Goal: Transaction & Acquisition: Obtain resource

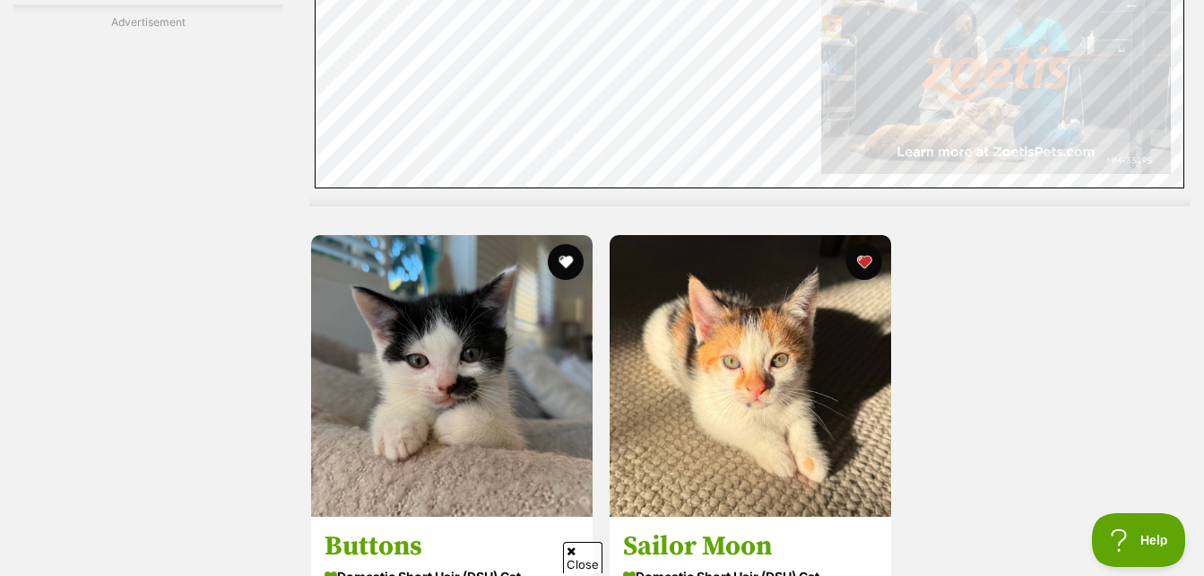
scroll to position [4304, 0]
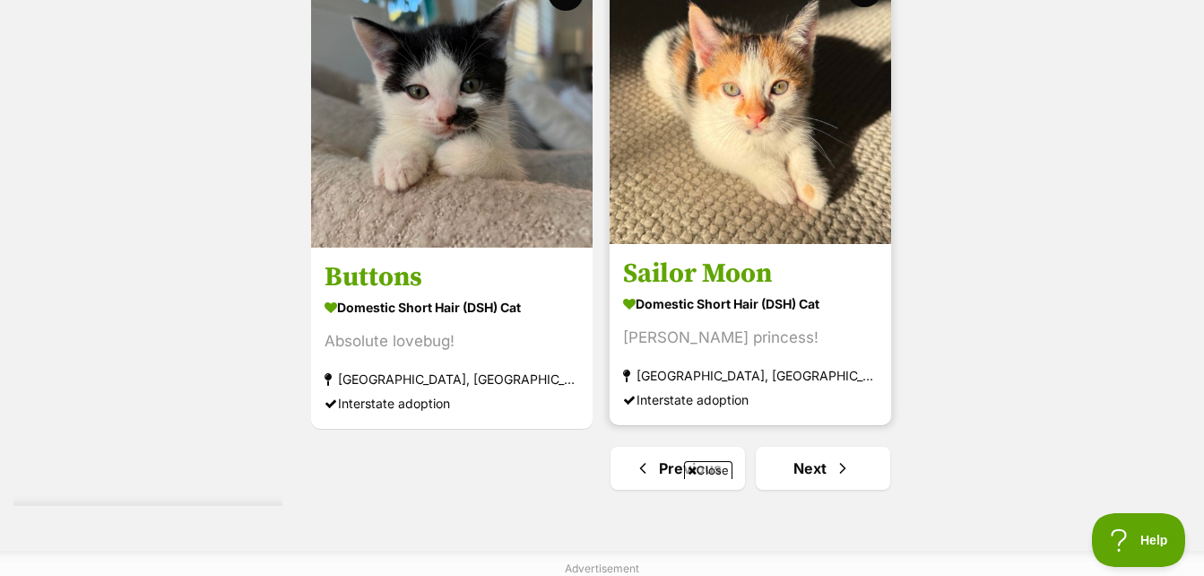
click at [780, 109] on img at bounding box center [751, 103] width 282 height 282
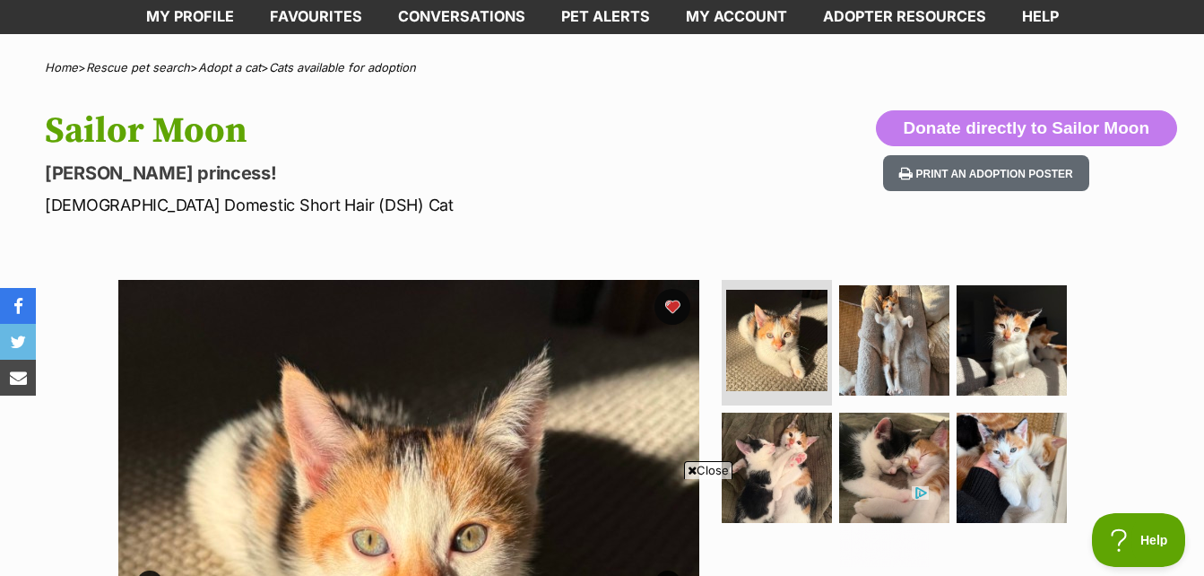
scroll to position [90, 0]
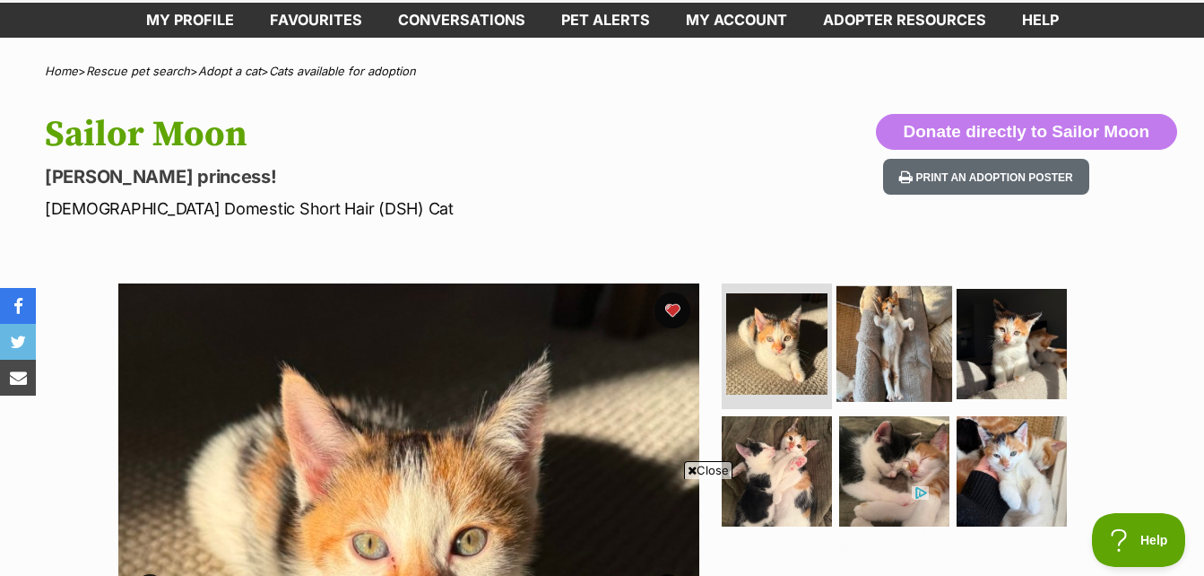
click at [897, 361] on img at bounding box center [895, 344] width 116 height 116
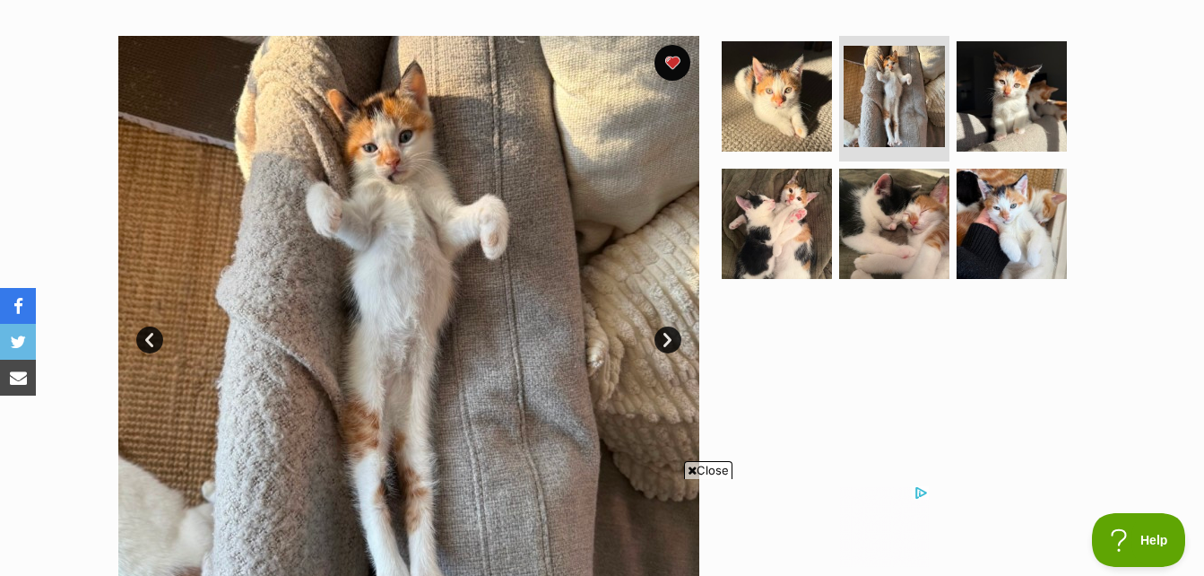
scroll to position [359, 0]
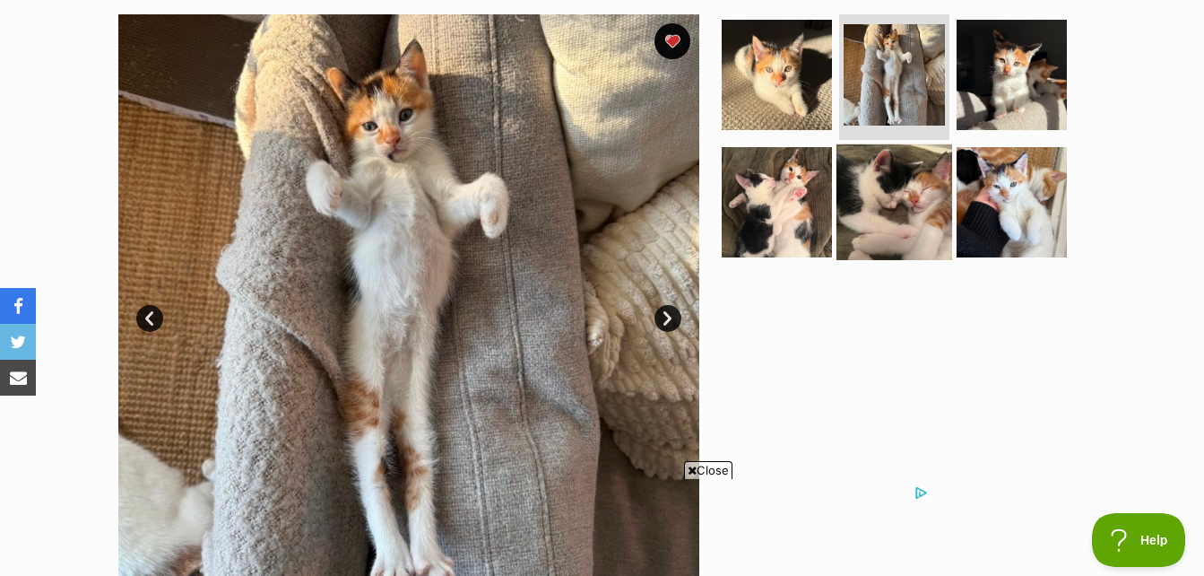
click at [847, 181] on img at bounding box center [895, 201] width 116 height 116
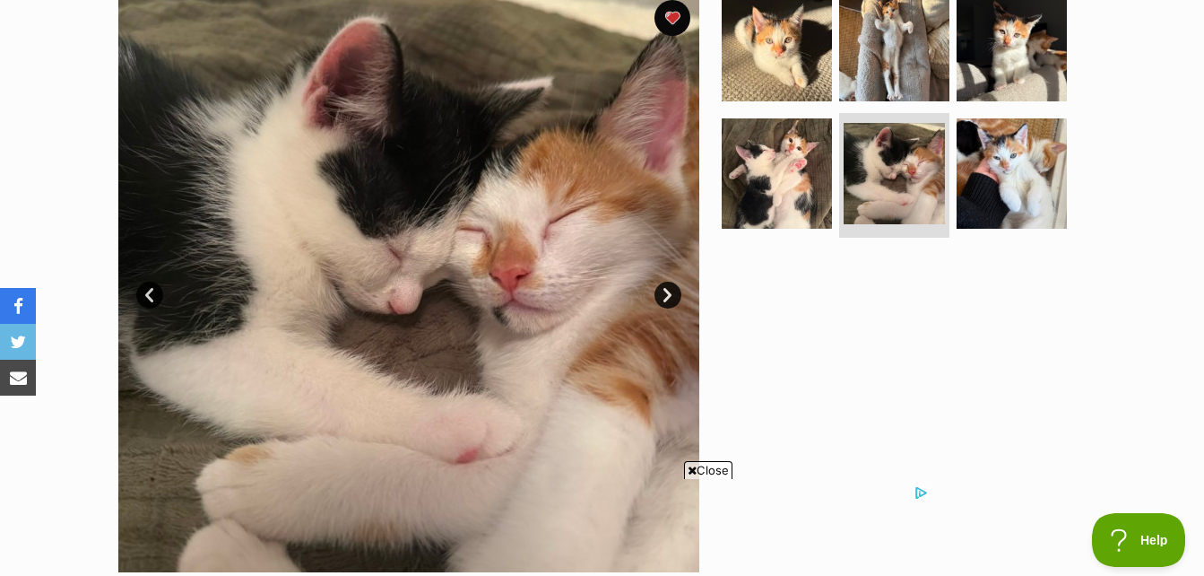
scroll to position [448, 0]
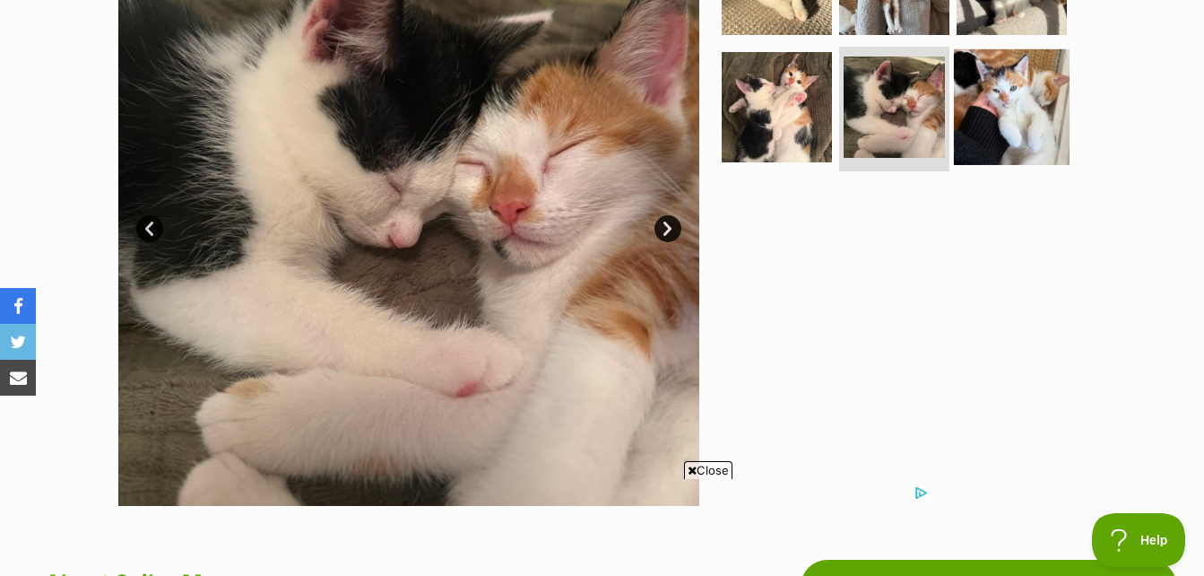
click at [1045, 98] on img at bounding box center [1012, 106] width 116 height 116
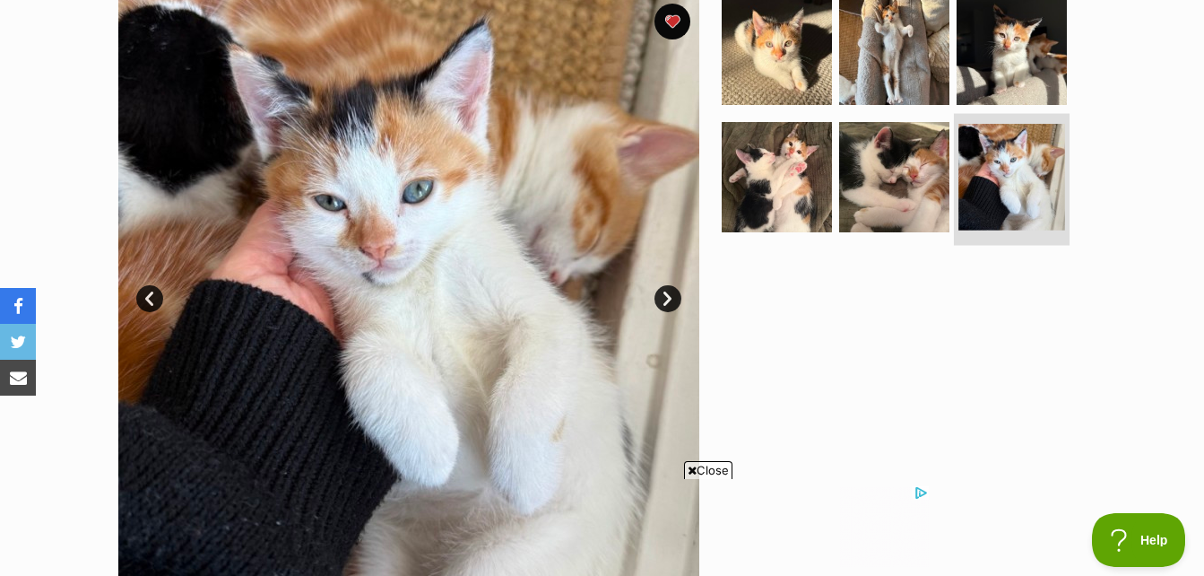
scroll to position [359, 0]
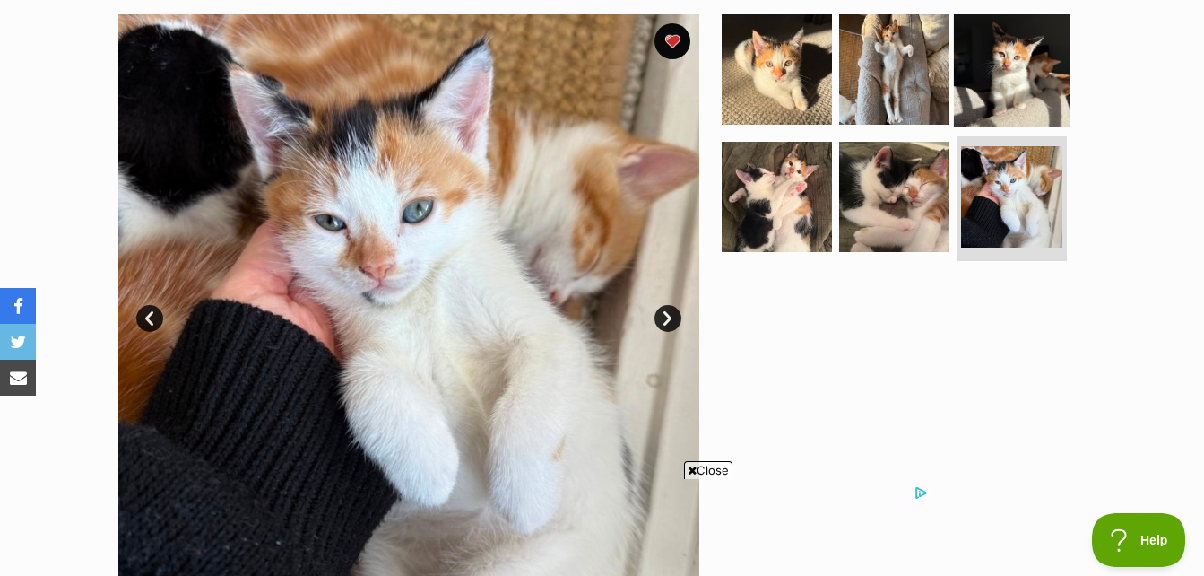
click at [969, 72] on img at bounding box center [1012, 70] width 116 height 116
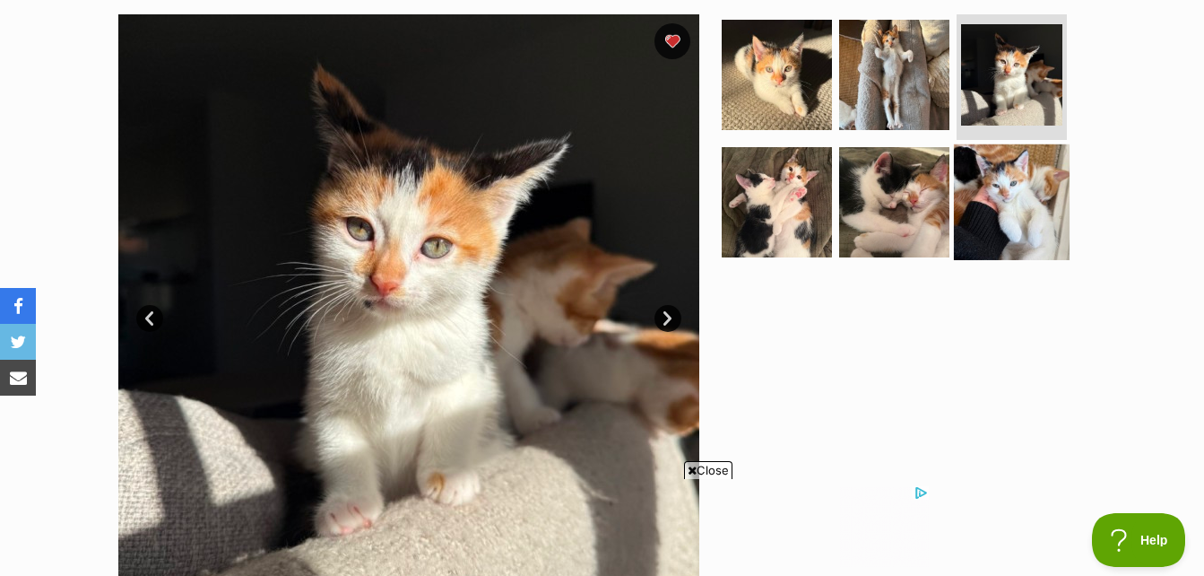
click at [1014, 153] on img at bounding box center [1012, 201] width 116 height 116
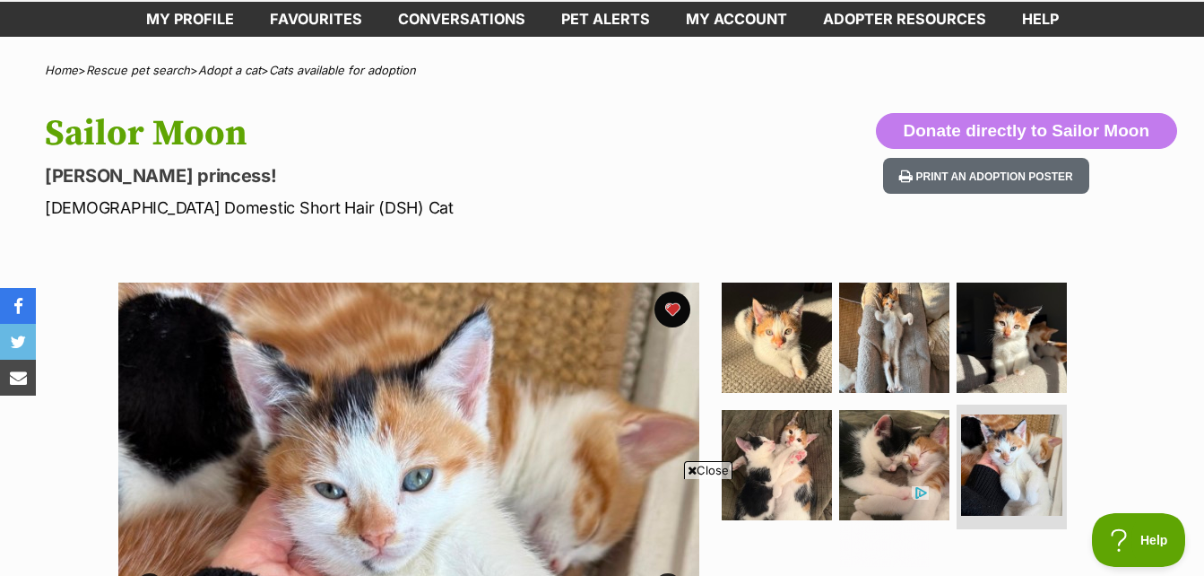
scroll to position [90, 0]
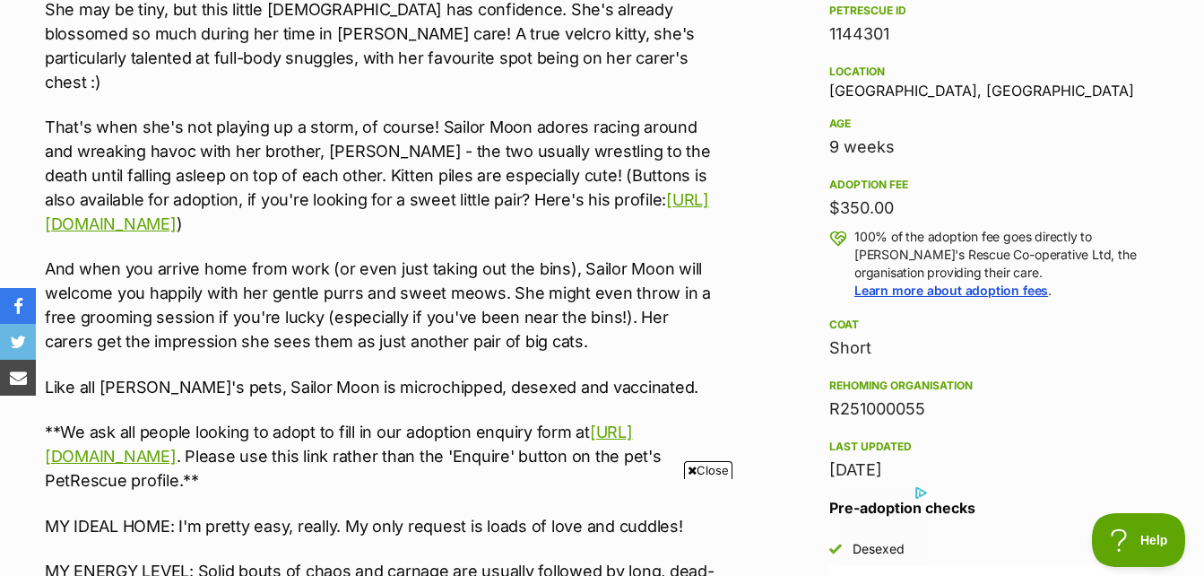
drag, startPoint x: 892, startPoint y: 395, endPoint x: 919, endPoint y: 182, distance: 215.1
click at [918, 183] on aside "Rescue group Maggie's Rescue Co-operative Ltd PetRescue ID 1144301 Location Mar…" at bounding box center [989, 297] width 377 height 766
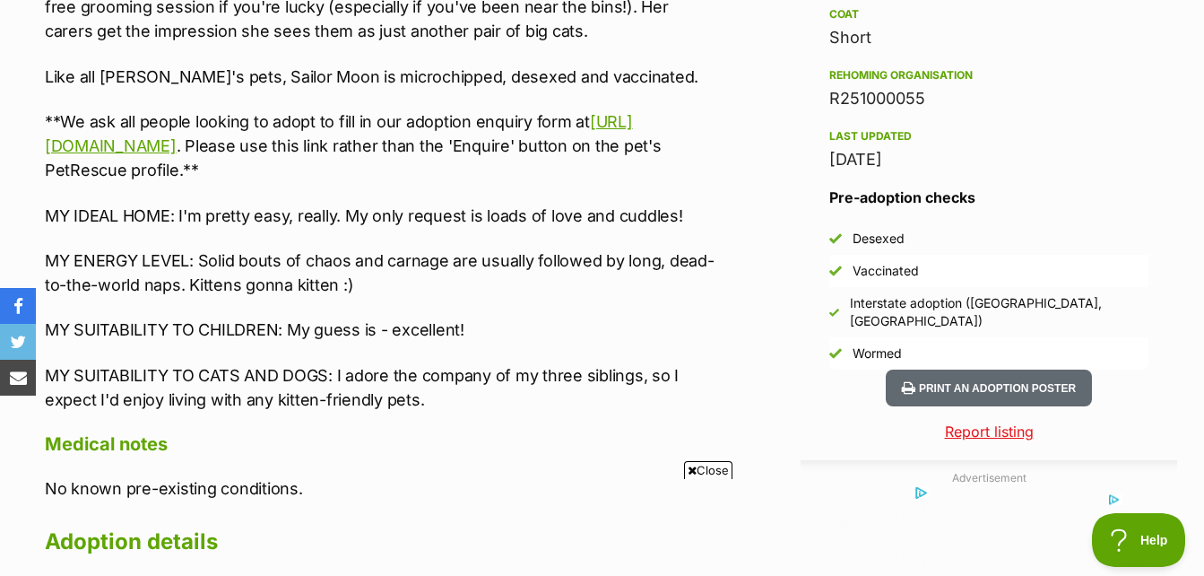
scroll to position [1525, 0]
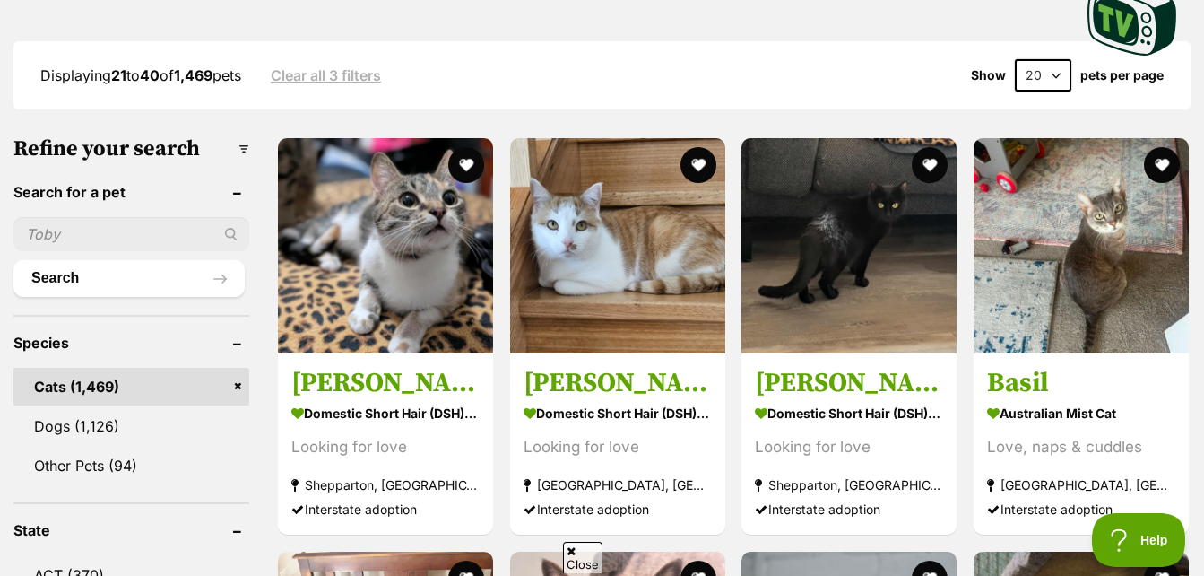
scroll to position [538, 0]
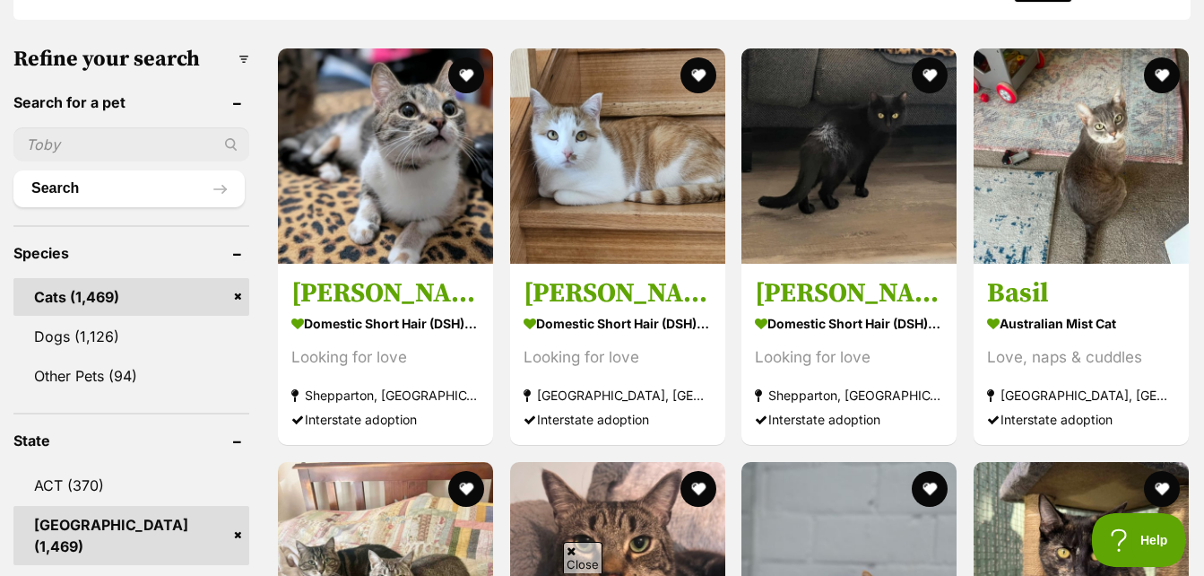
drag, startPoint x: 150, startPoint y: 142, endPoint x: 168, endPoint y: 135, distance: 19.3
click at [150, 142] on input "text" at bounding box center [131, 144] width 236 height 34
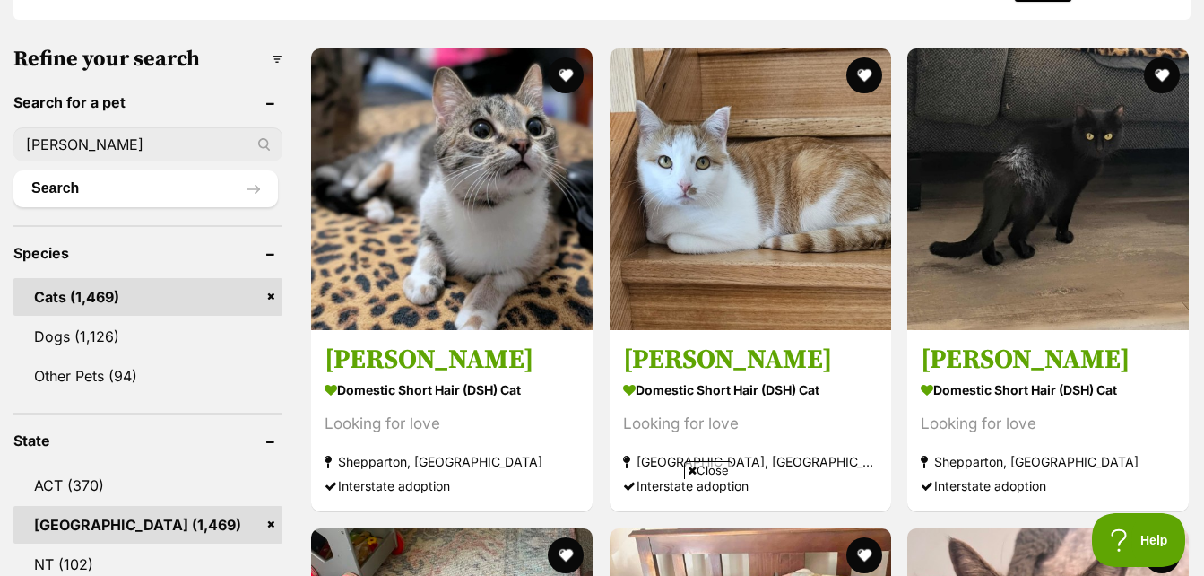
click at [13, 170] on button "Search" at bounding box center [145, 188] width 265 height 36
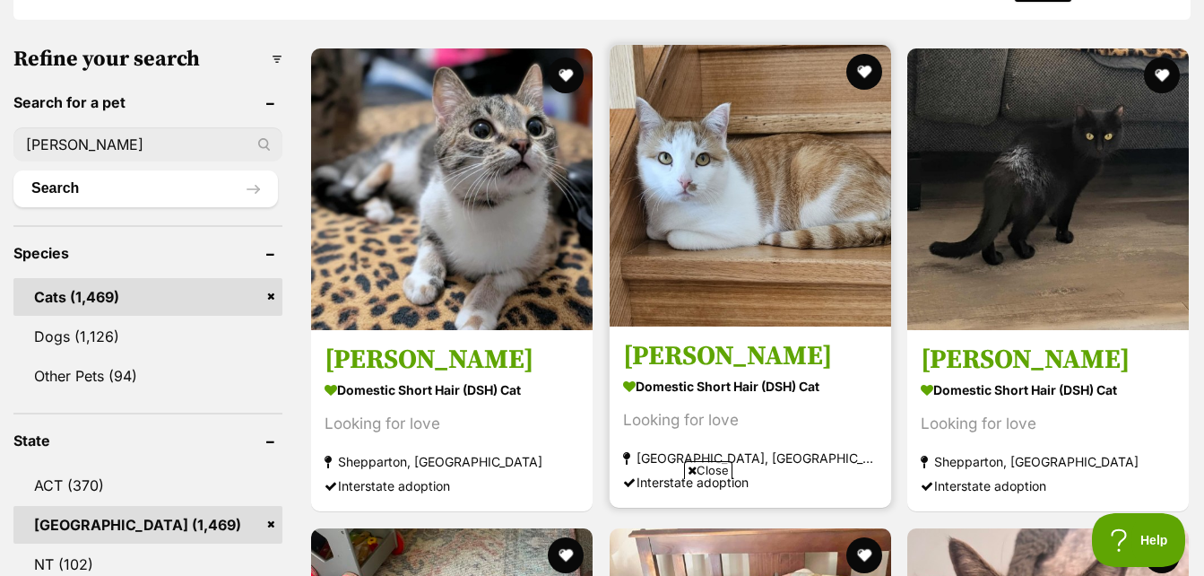
type input "mr pickles'"
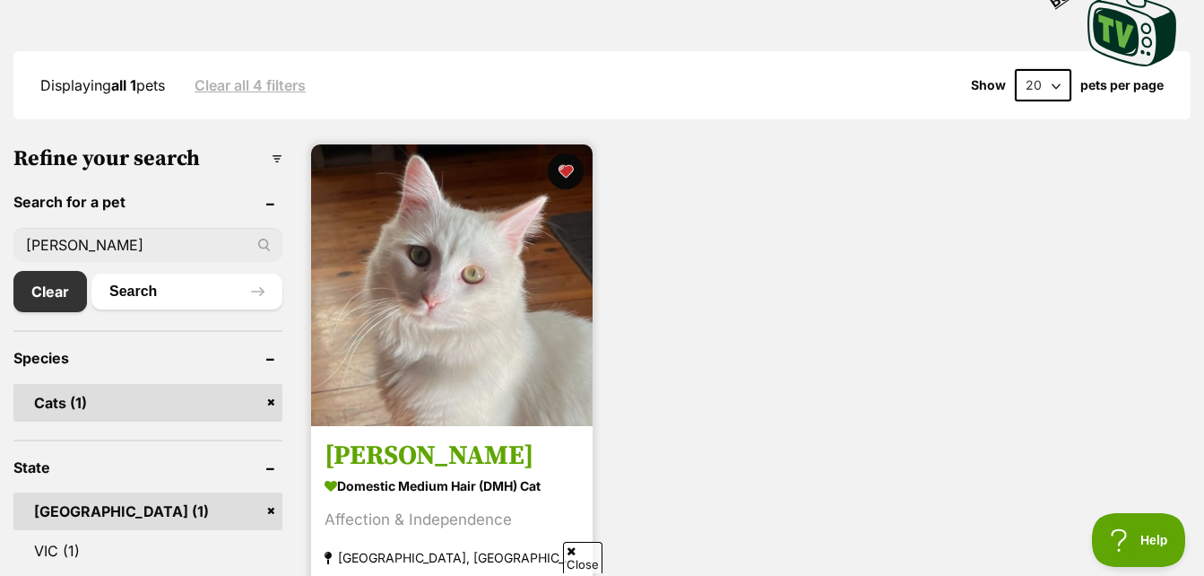
scroll to position [448, 0]
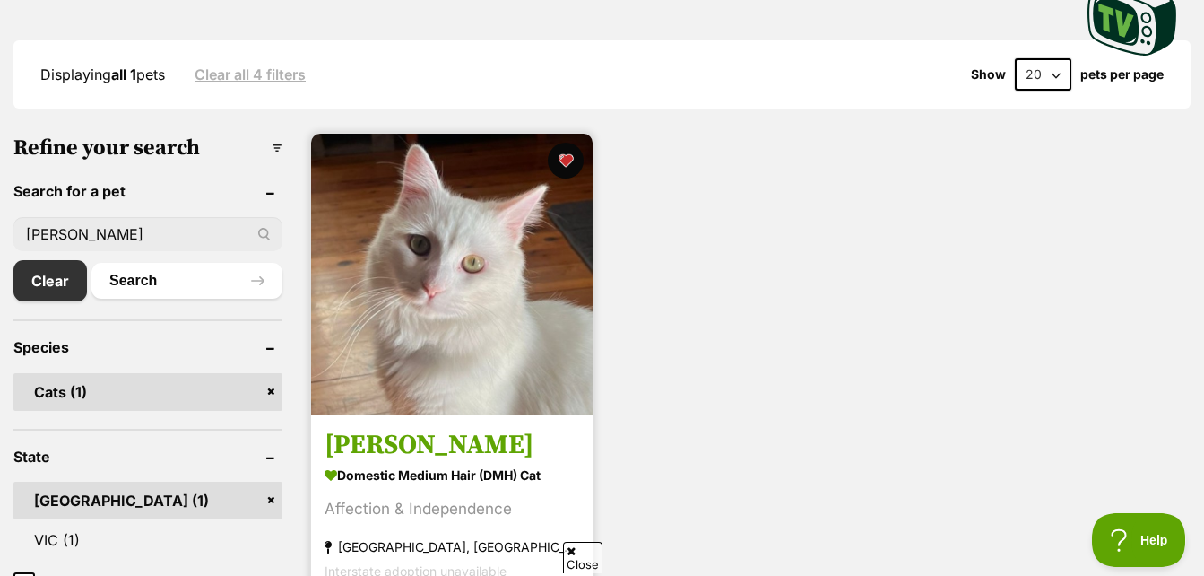
click at [412, 188] on img at bounding box center [452, 275] width 282 height 282
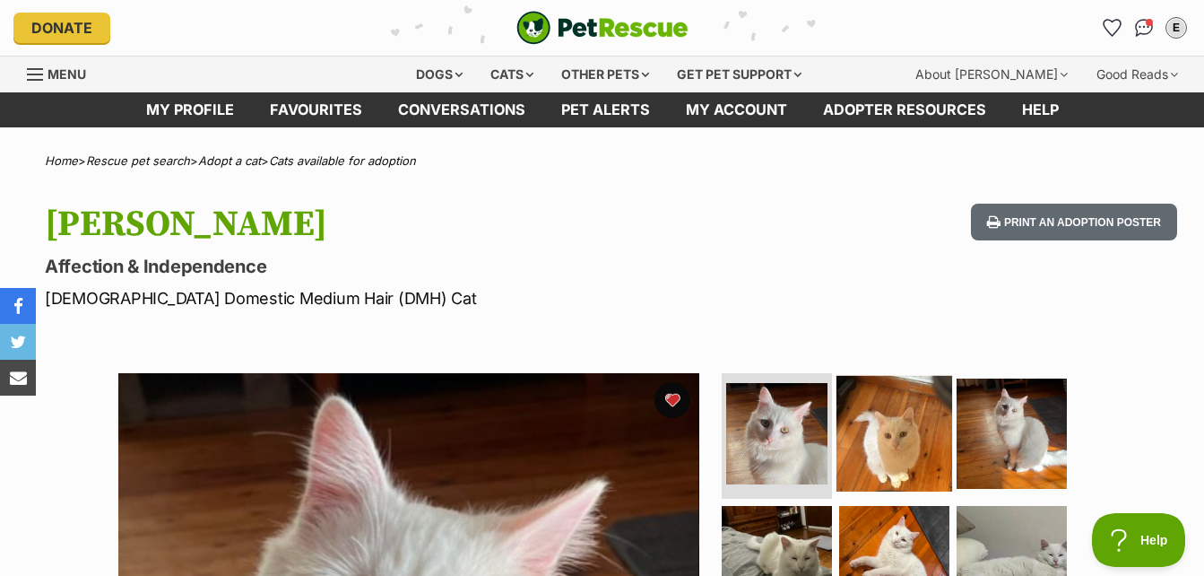
click at [908, 467] on img at bounding box center [895, 434] width 116 height 116
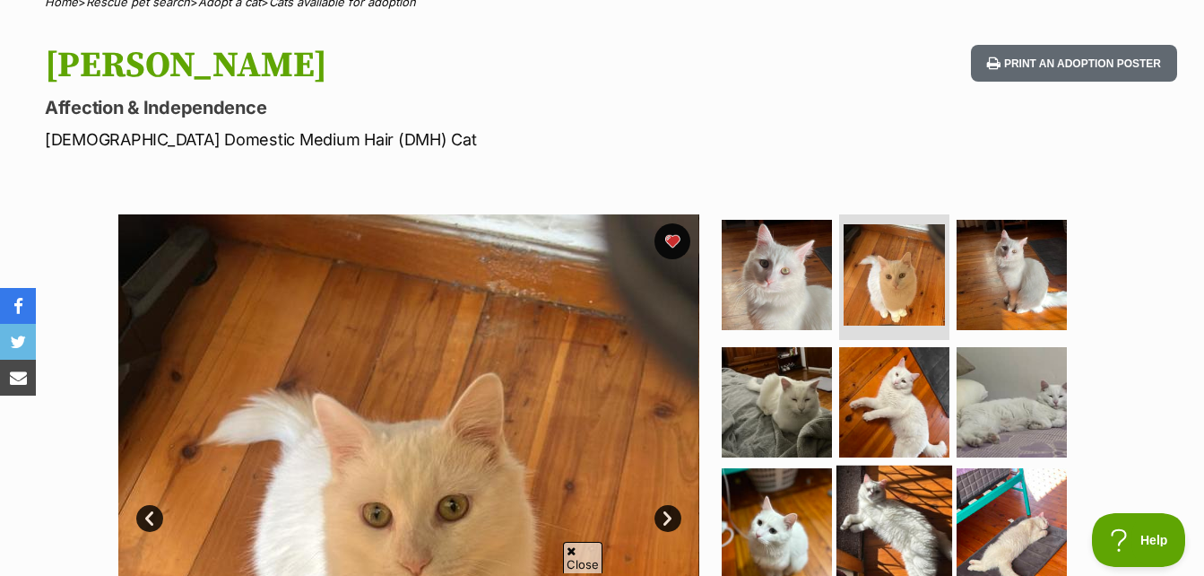
scroll to position [179, 0]
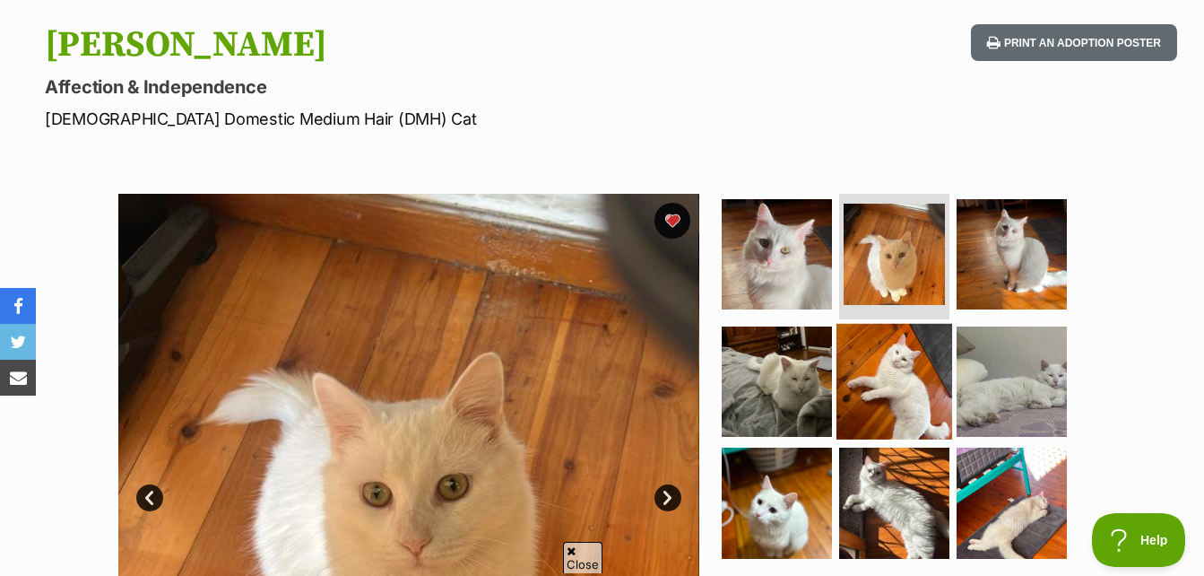
click at [899, 421] on img at bounding box center [895, 381] width 116 height 116
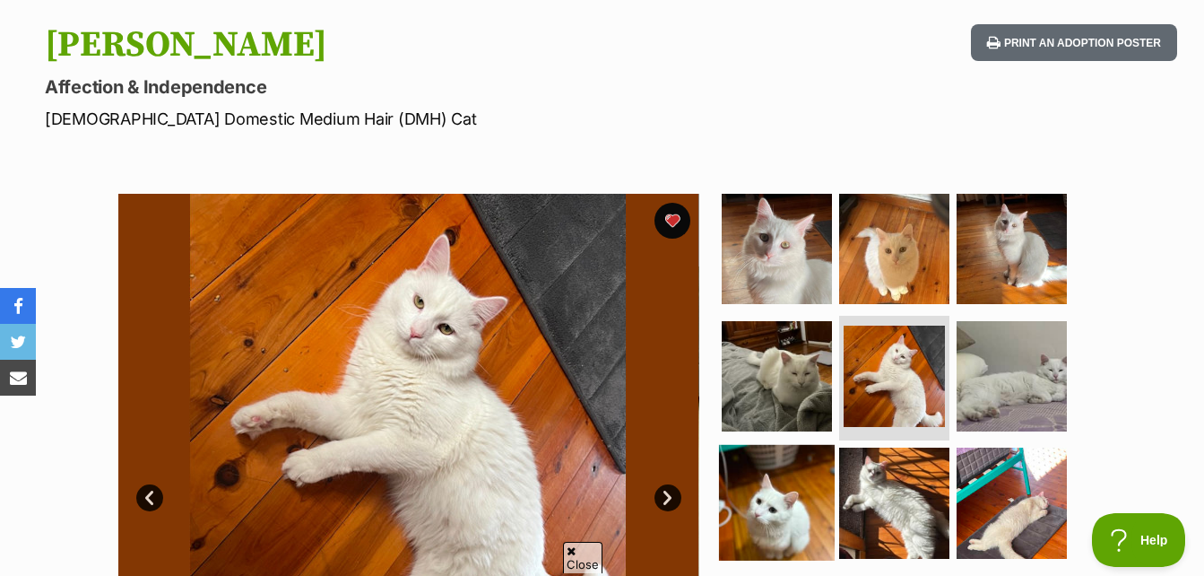
click at [822, 511] on img at bounding box center [777, 503] width 116 height 116
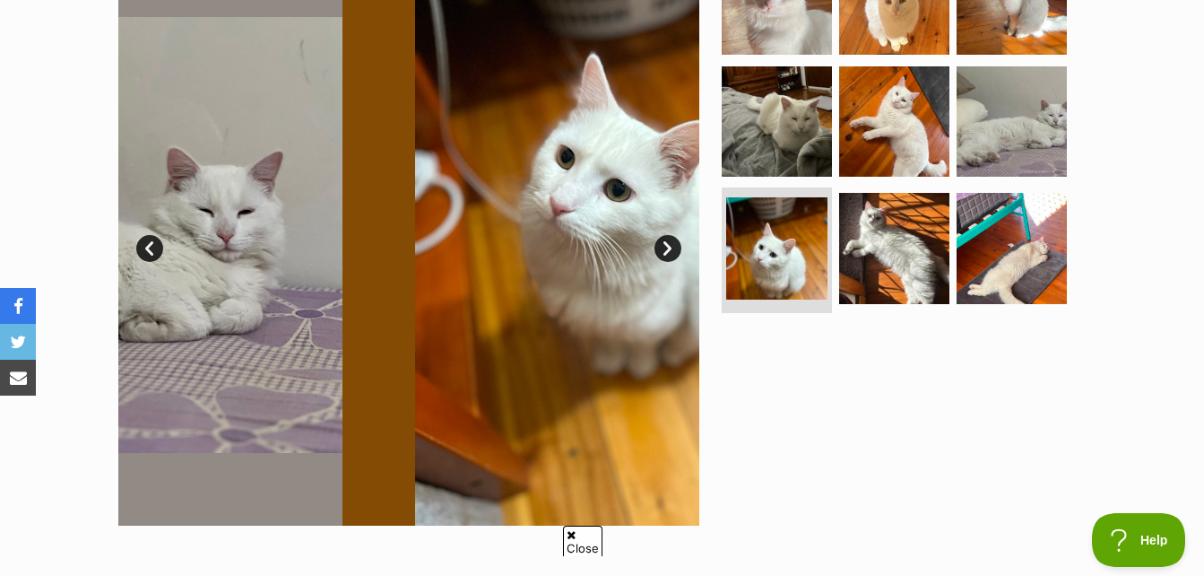
scroll to position [0, 0]
drag, startPoint x: 820, startPoint y: 501, endPoint x: 825, endPoint y: 469, distance: 32.7
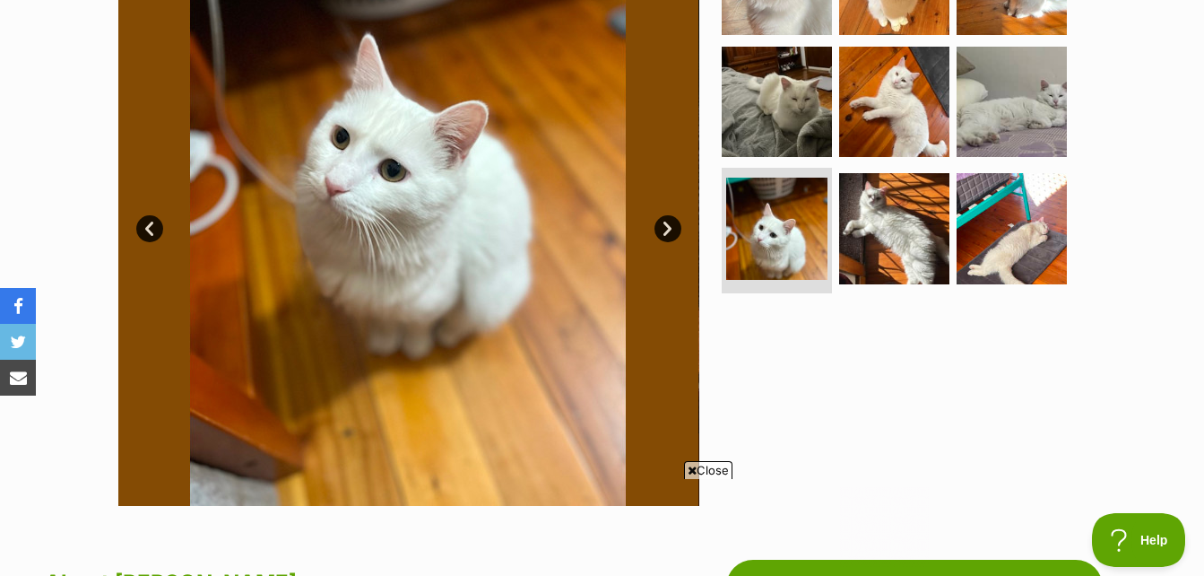
drag, startPoint x: 825, startPoint y: 469, endPoint x: 799, endPoint y: 465, distance: 26.4
click at [802, 465] on div at bounding box center [902, 215] width 368 height 581
click at [835, 271] on ul at bounding box center [902, 113] width 368 height 376
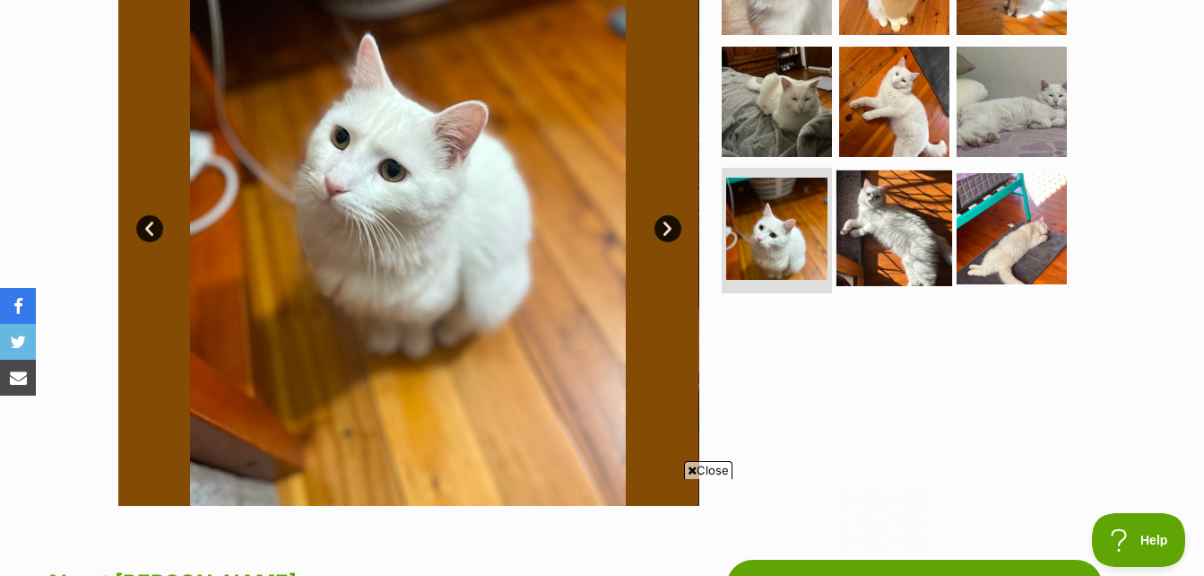
click at [882, 248] on img at bounding box center [895, 228] width 116 height 116
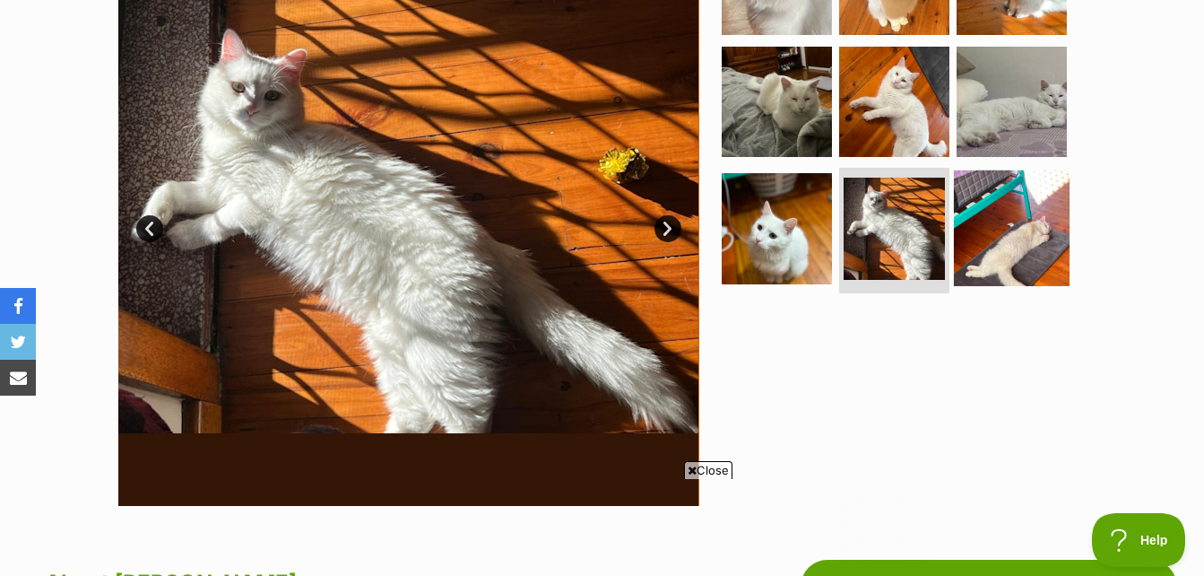
click at [998, 215] on img at bounding box center [1012, 228] width 116 height 116
